Goal: Check status: Check status

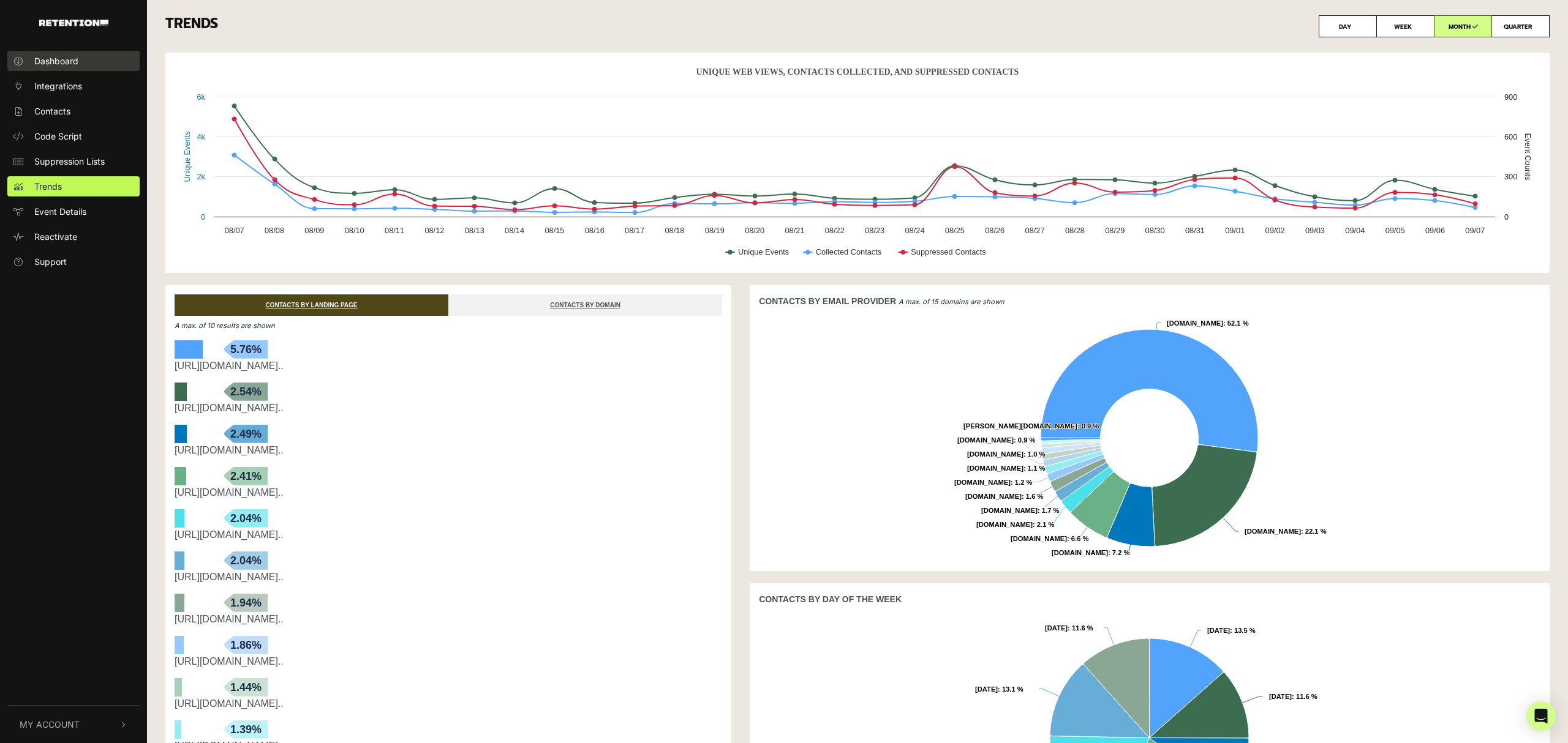
click at [87, 65] on link "Dashboard" at bounding box center [73, 61] width 132 height 20
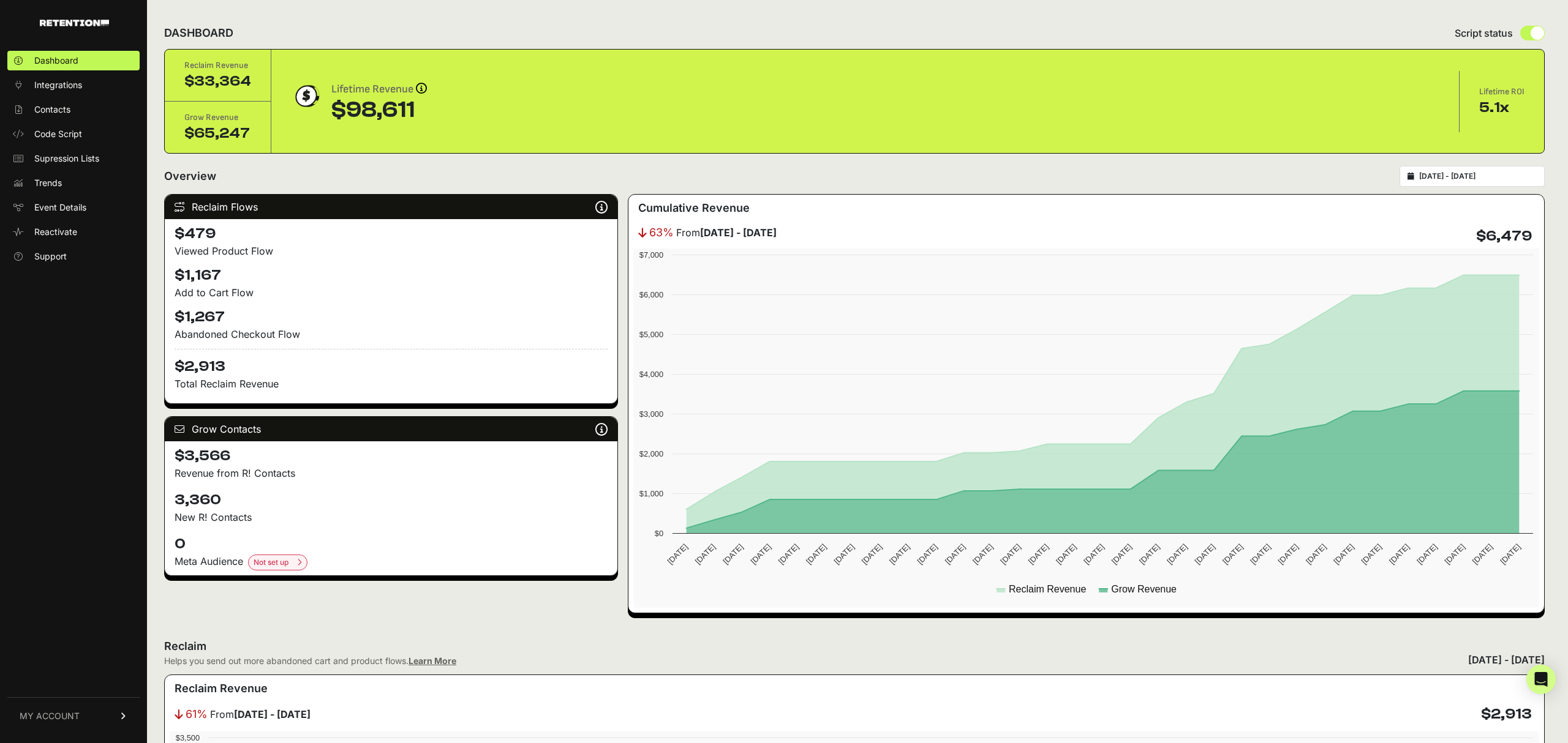
click at [1486, 180] on input "2025-08-08 - 2025-09-07" at bounding box center [1478, 177] width 118 height 10
type input "2025-08-08"
type input "2025-09-07"
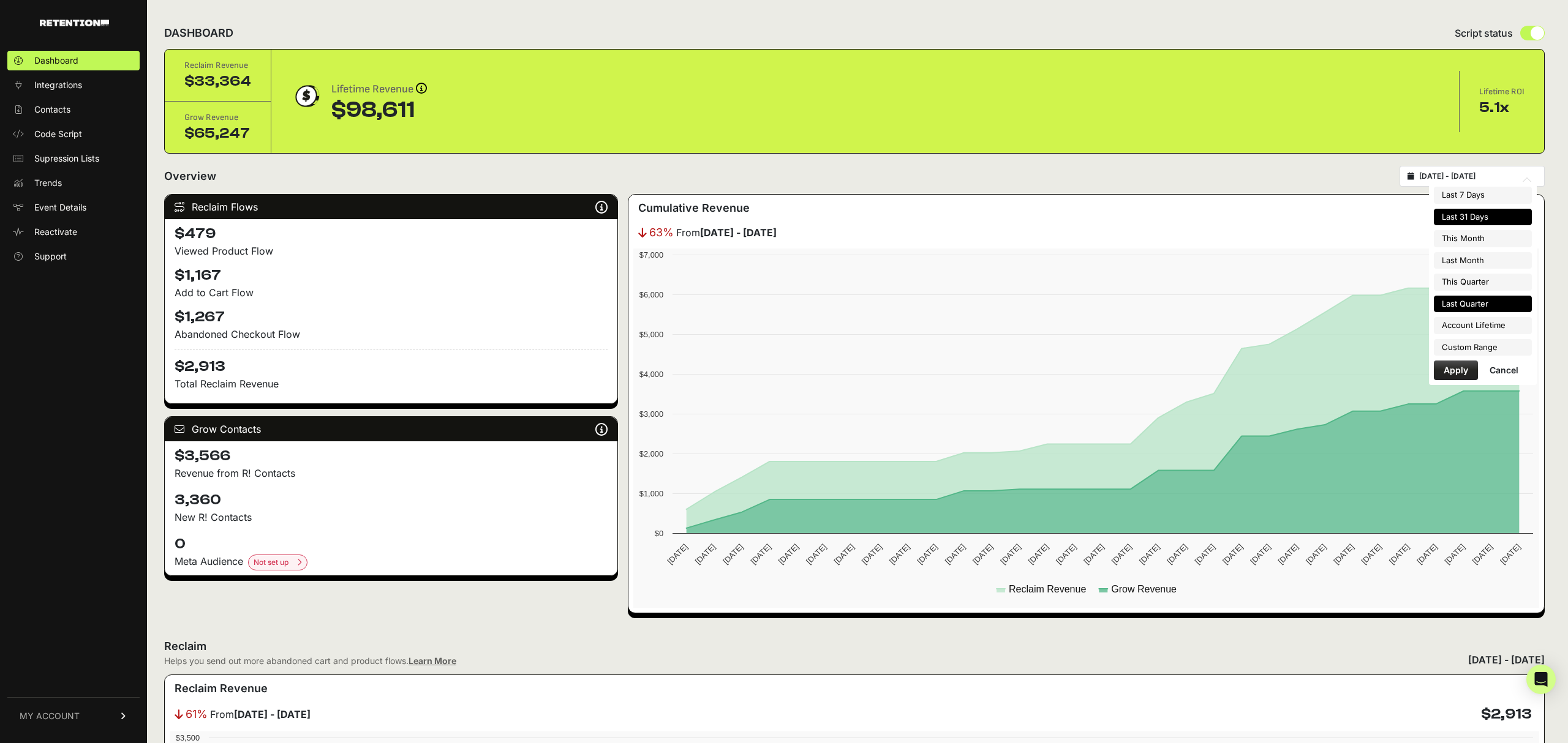
type input "2025-09-01"
type input "2025-09-30"
type input "2025-08-08"
type input "2025-09-07"
type input "2025-08-01"
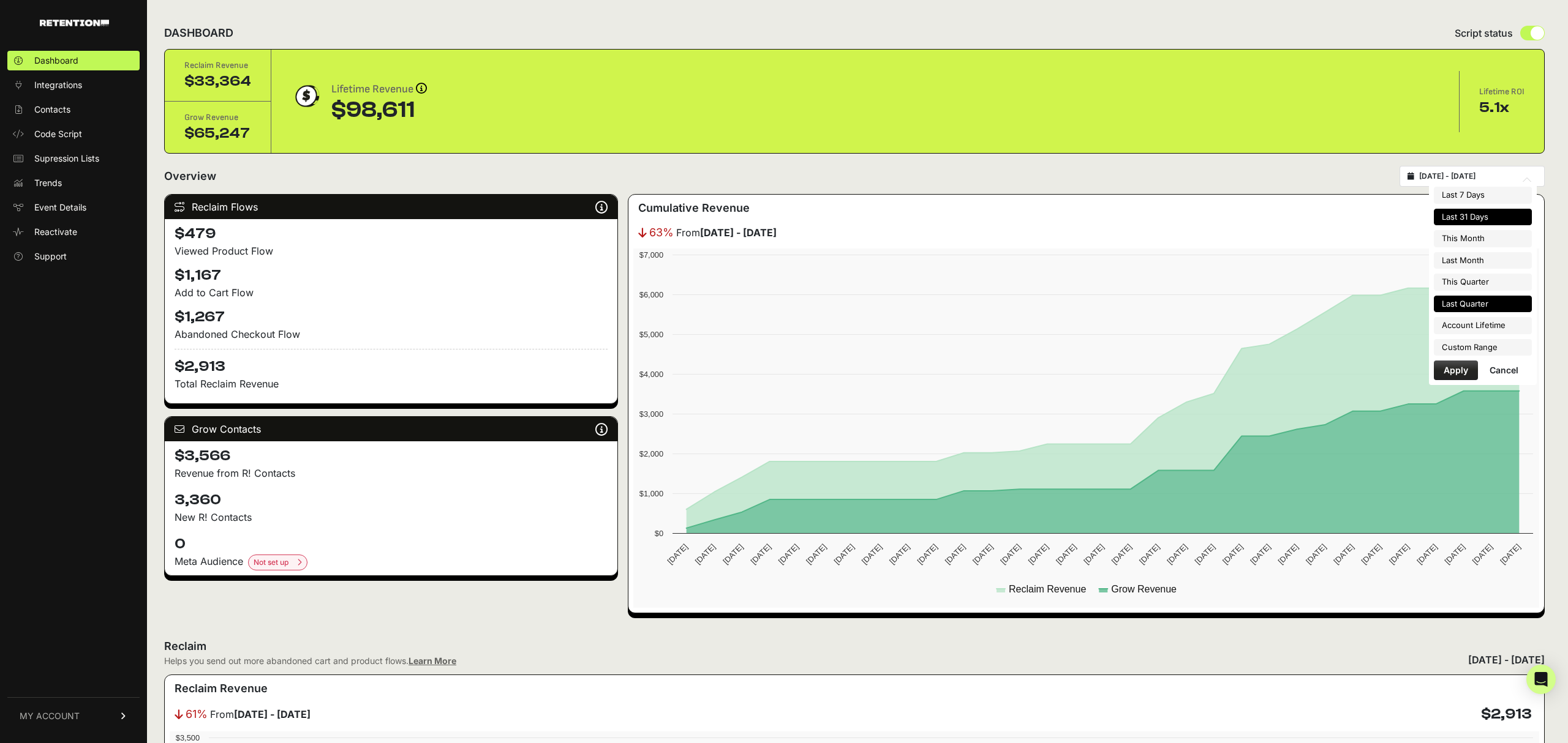
type input "2025-08-31"
type input "2025-07-01"
type input "2025-09-30"
type input "2025-04-01"
type input "2025-06-30"
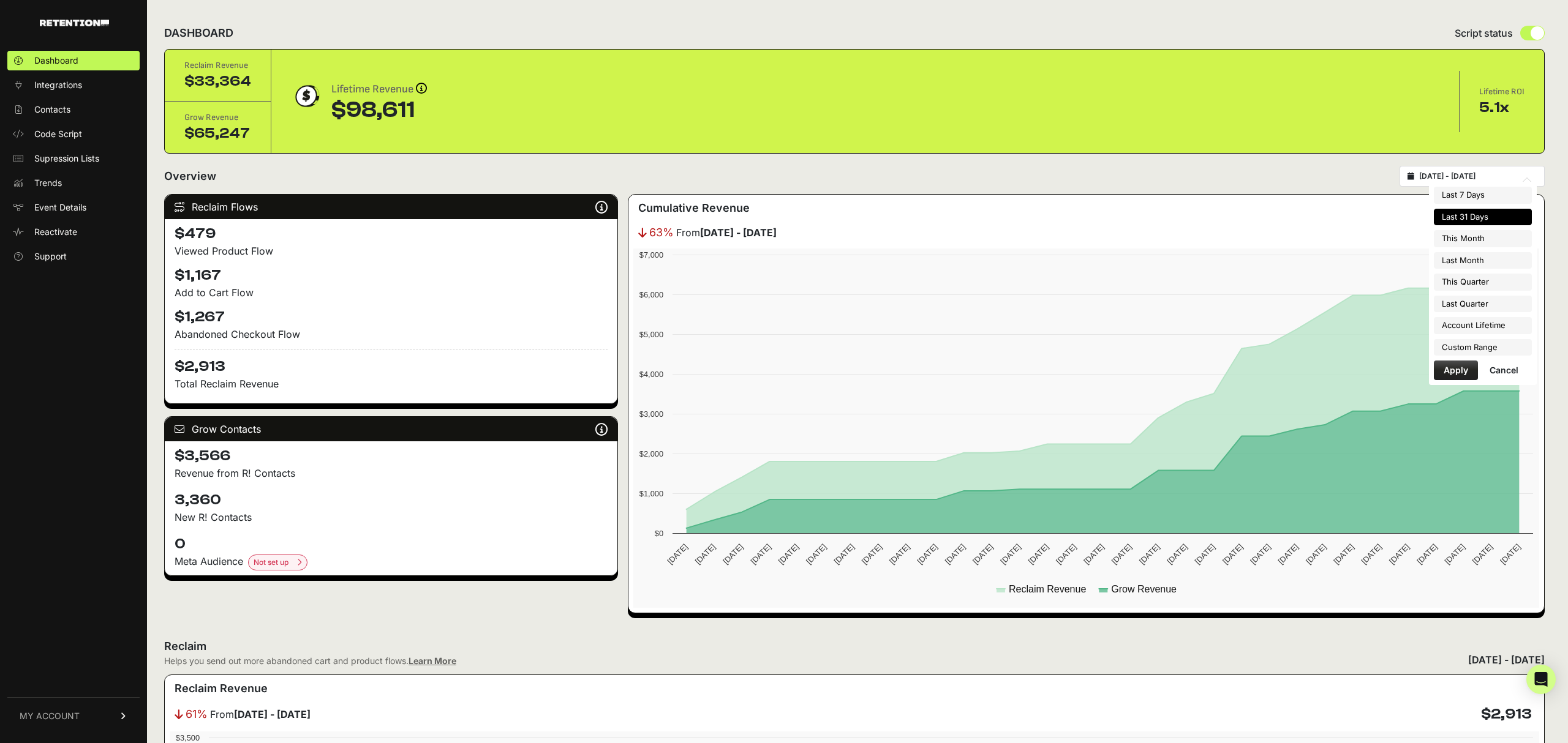
type input "2025-08-08"
type input "2025-09-07"
click at [1501, 348] on li "Custom Range" at bounding box center [1483, 348] width 98 height 17
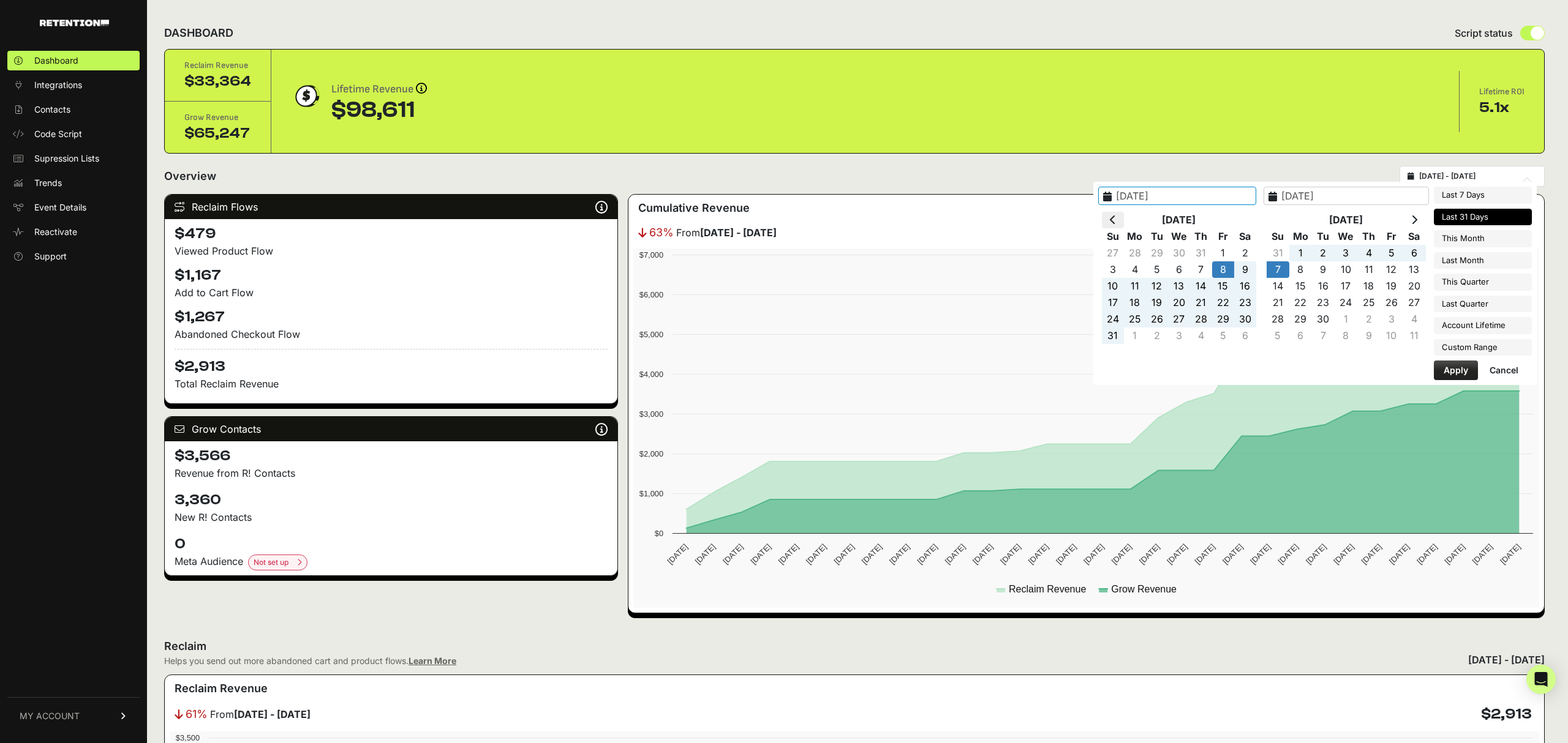
click at [1124, 221] on th at bounding box center [1113, 220] width 22 height 17
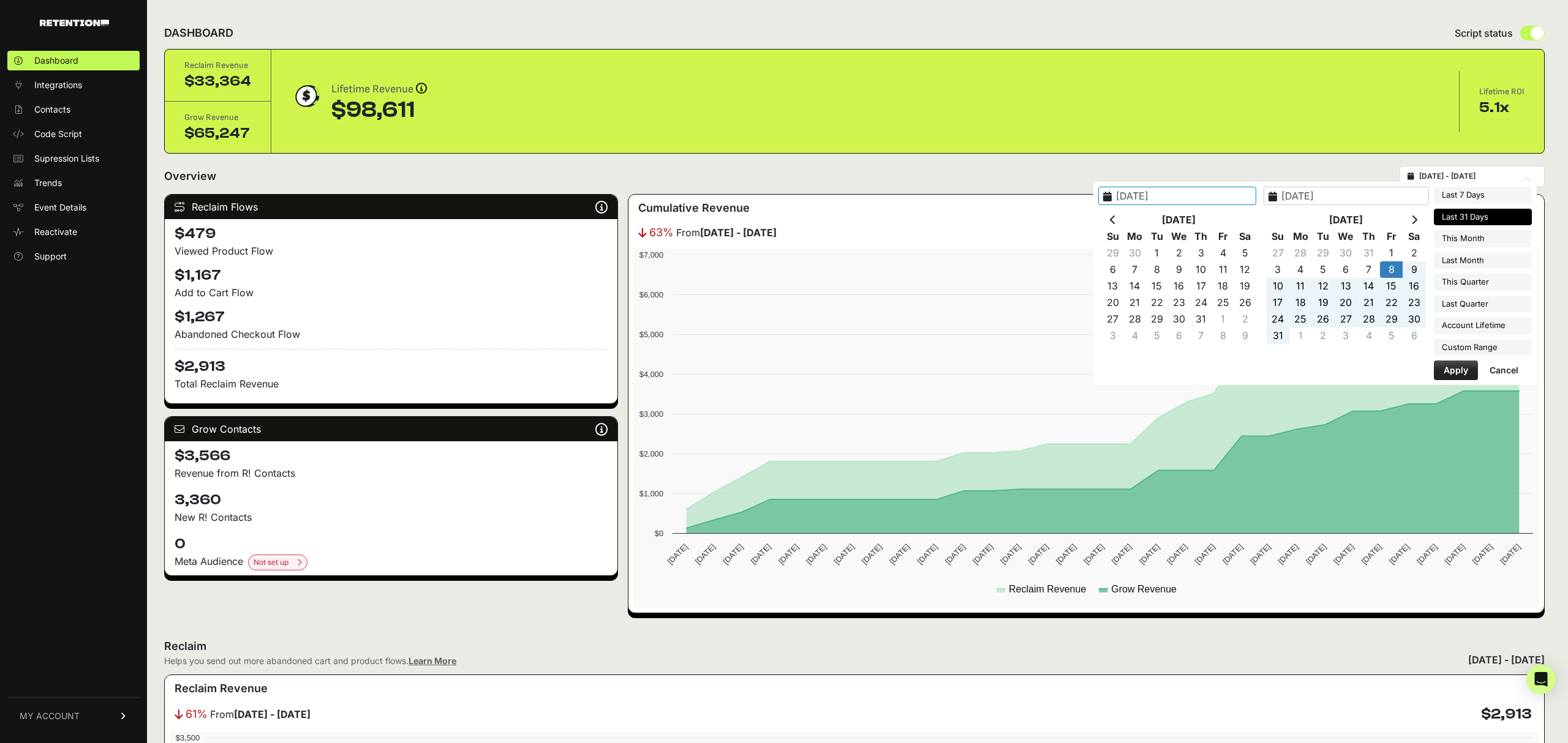
click at [1124, 221] on th at bounding box center [1113, 220] width 22 height 17
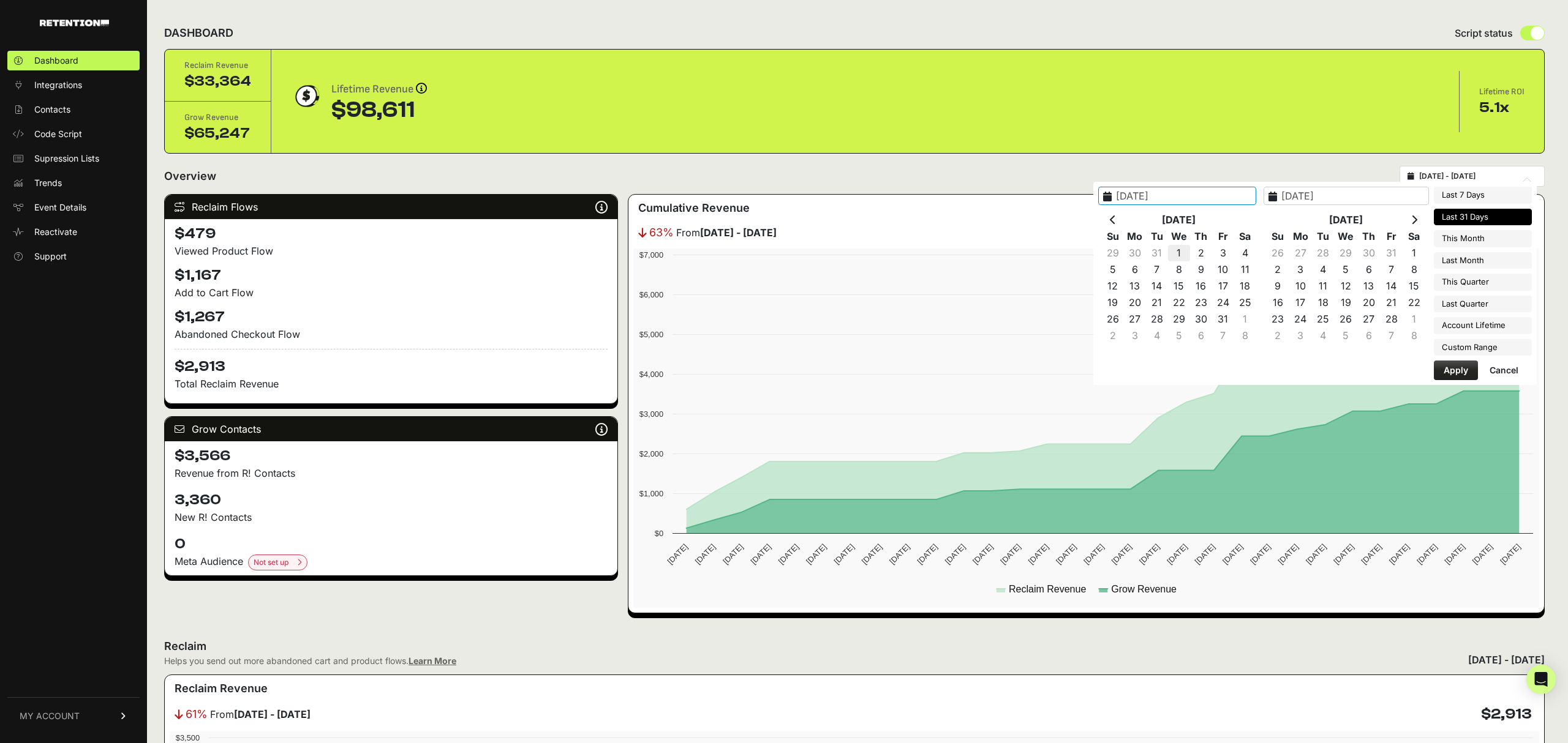
type input "2025-01-01"
click at [1419, 221] on th at bounding box center [1414, 220] width 22 height 17
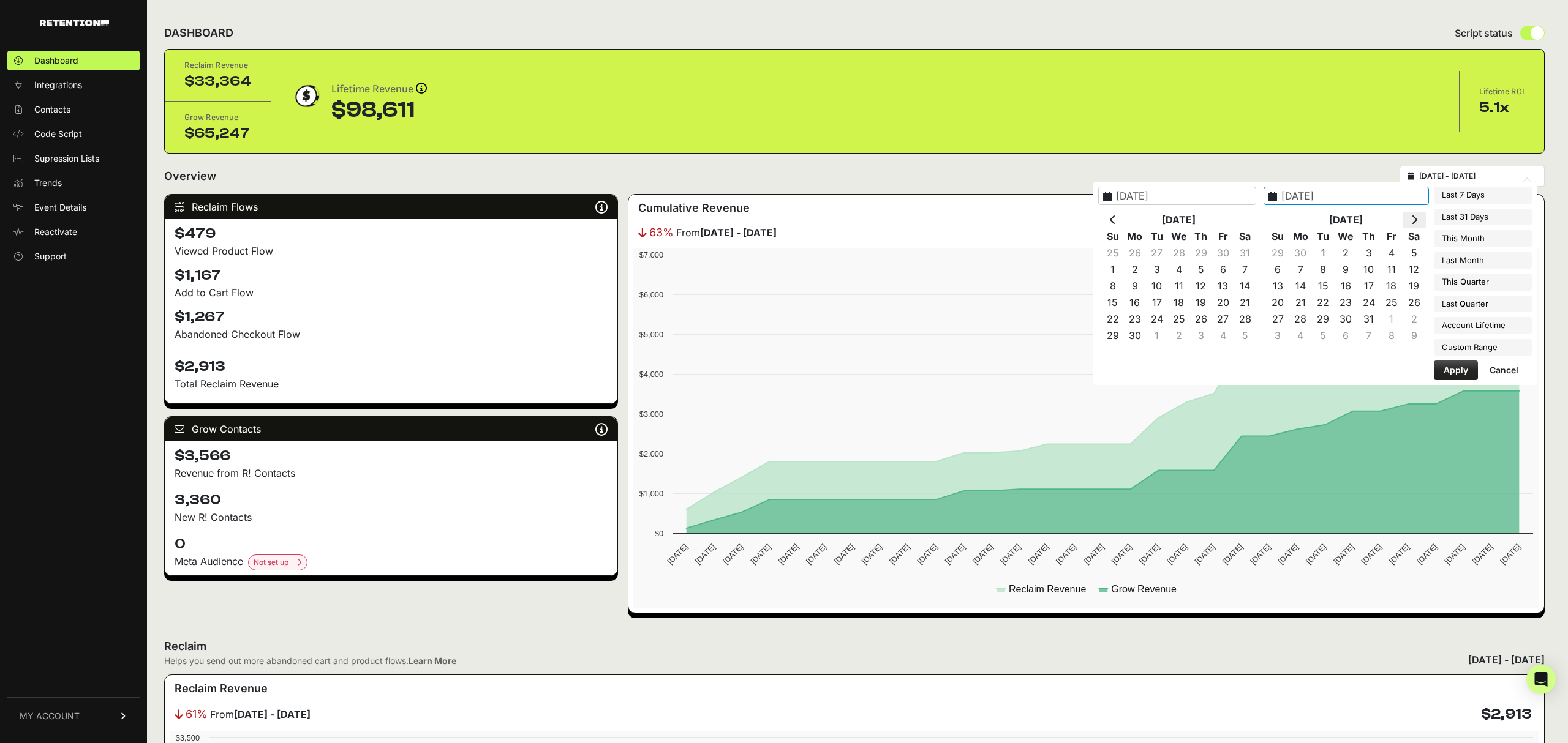
click at [1415, 221] on icon at bounding box center [1414, 220] width 6 height 10
type input "[DATE]"
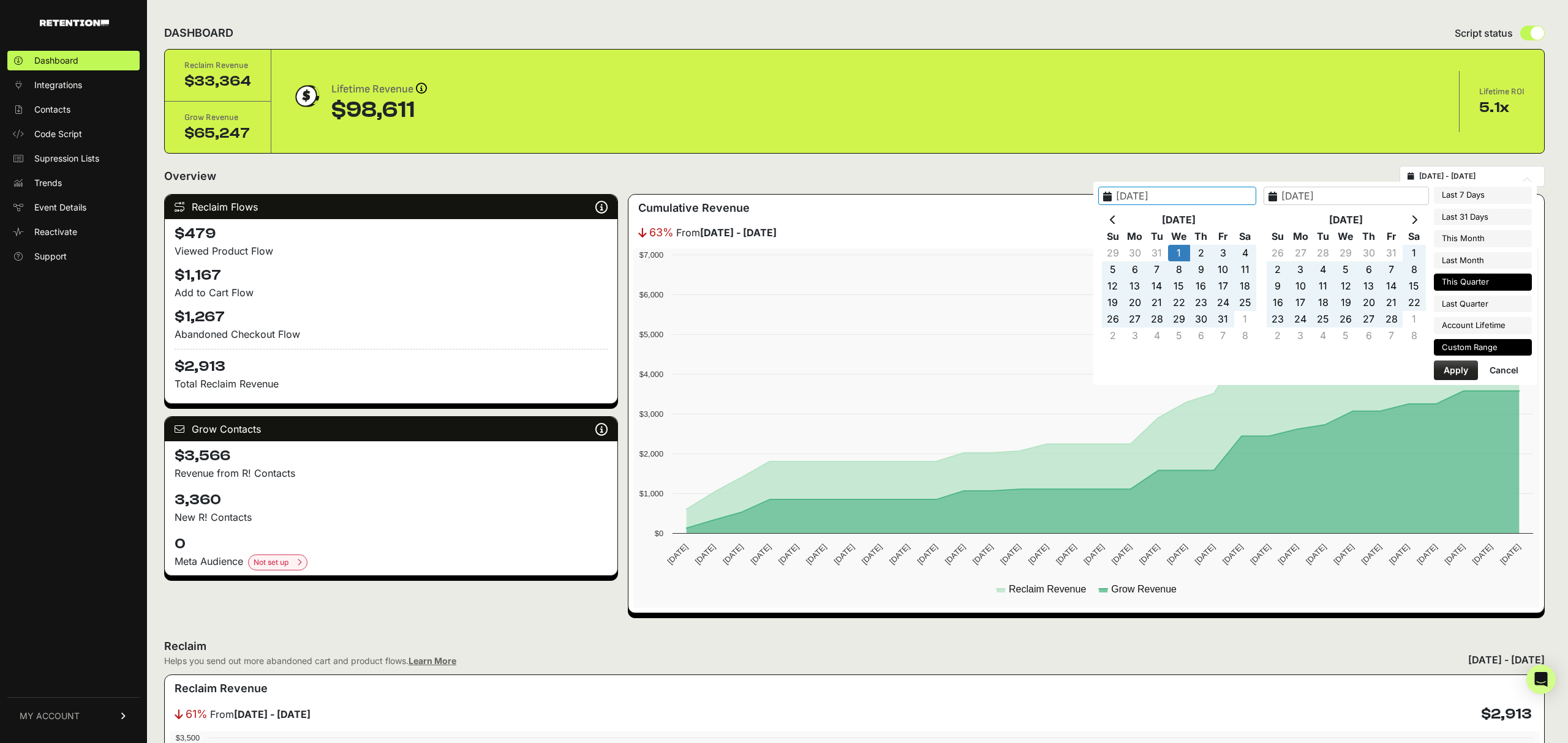
type input "2025-07-01"
type input "2025-09-30"
type input "2025-04-01"
type input "2025-06-30"
type input "2025-01-01"
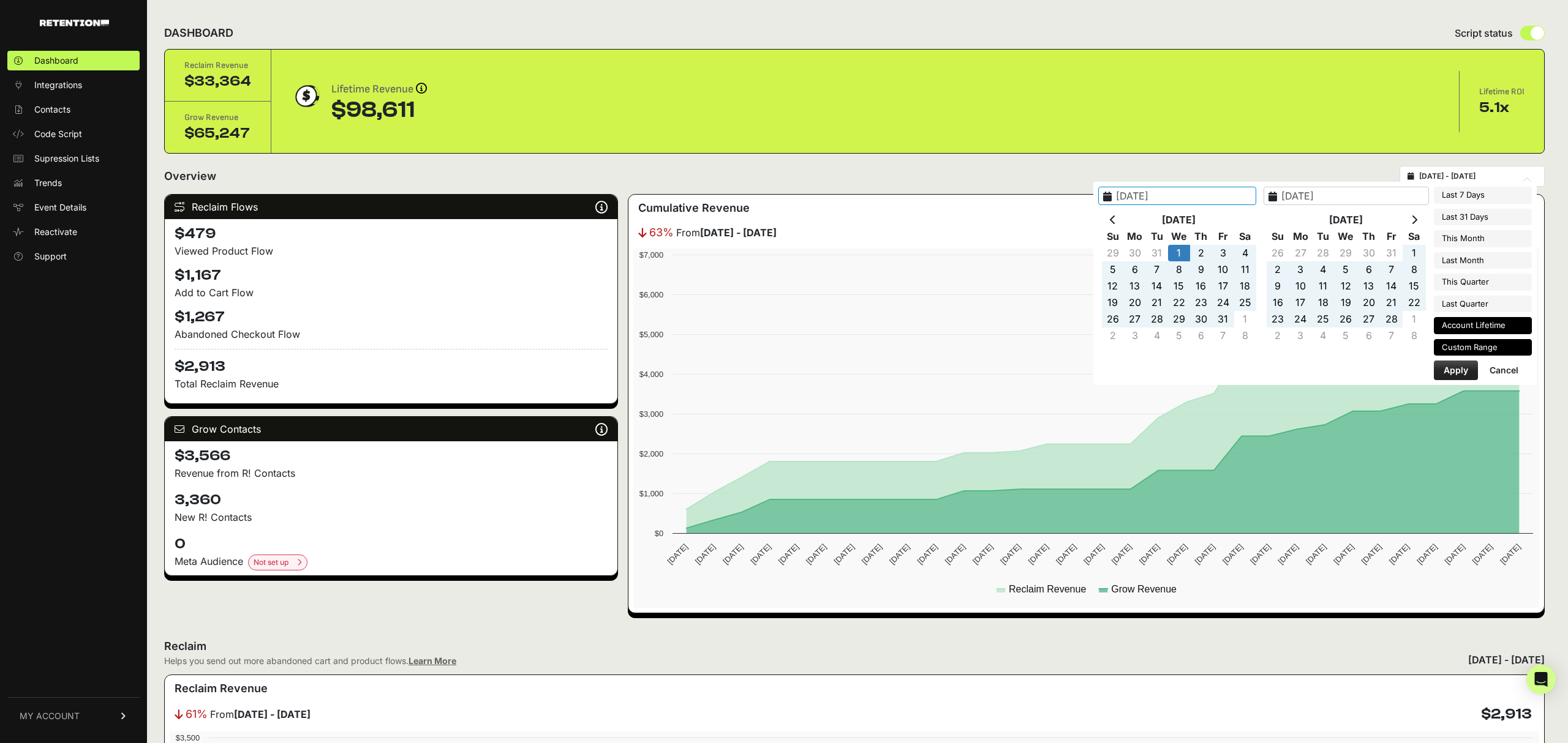
type input "[DATE]"
type input "2025-01-01"
click at [1456, 379] on button "Apply" at bounding box center [1455, 370] width 44 height 19
type input "2025-01-01 - 2025-09-07"
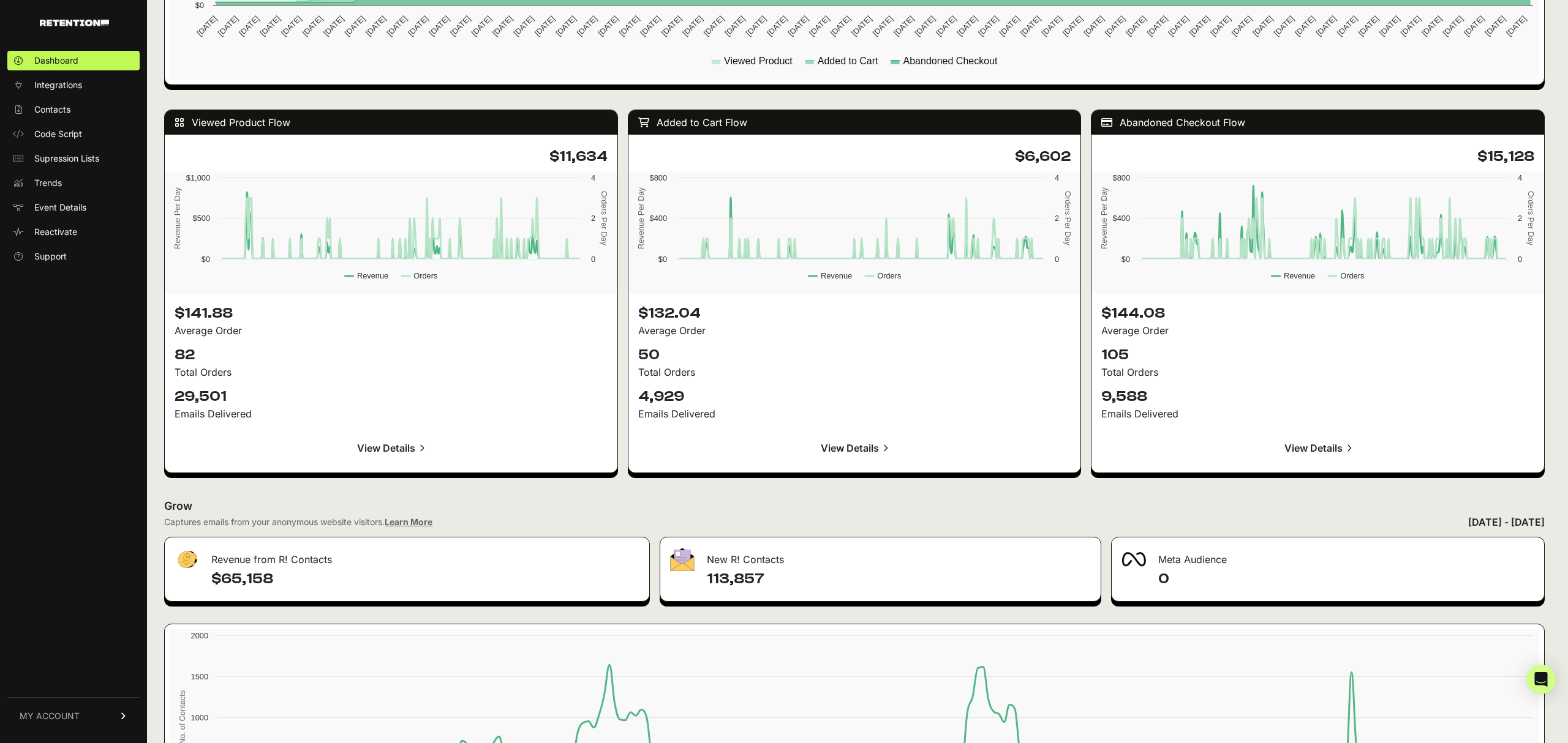
scroll to position [1160, 0]
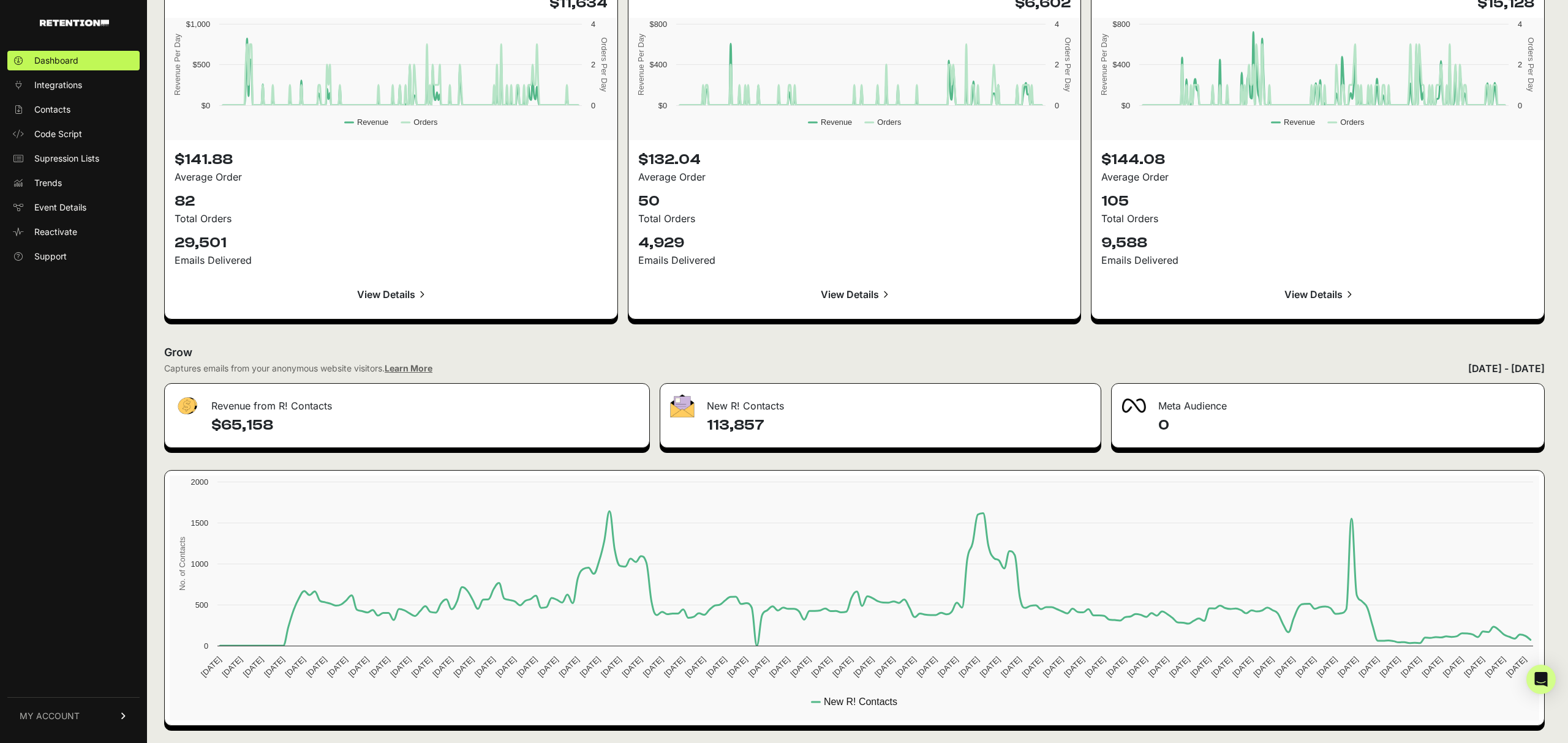
click at [708, 431] on h4 "113,857" at bounding box center [898, 425] width 385 height 19
click at [58, 203] on span "Event Details" at bounding box center [61, 207] width 52 height 12
click at [60, 212] on span "Event Details" at bounding box center [61, 207] width 52 height 12
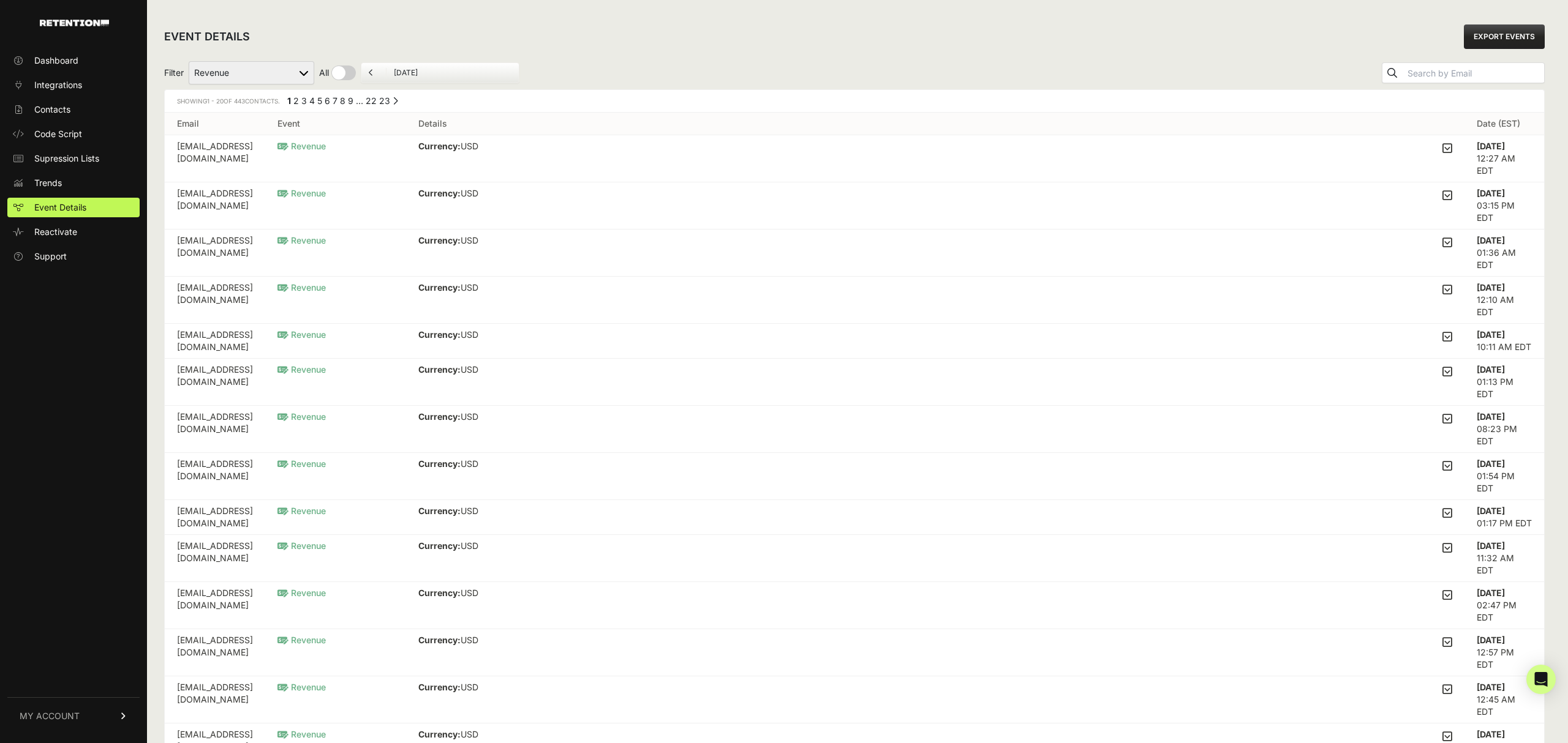
click at [302, 71] on select "Added to Cart Reclaim Checkout Started Reclaim Revenue Viewed Product Reclaim" at bounding box center [251, 73] width 126 height 23
